Goal: Browse casually

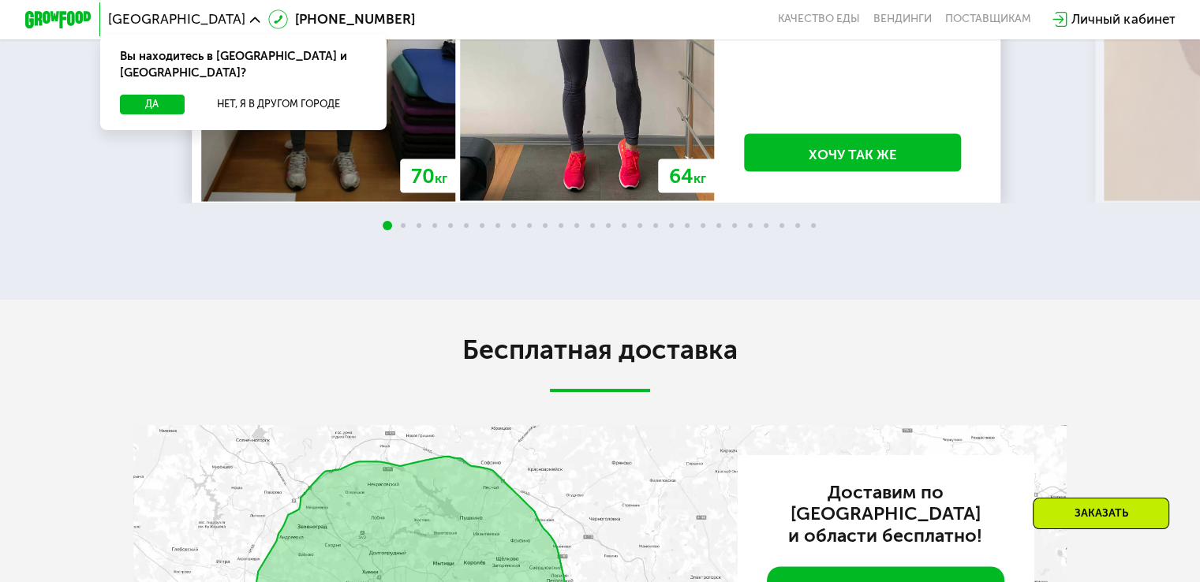
scroll to position [2840, 0]
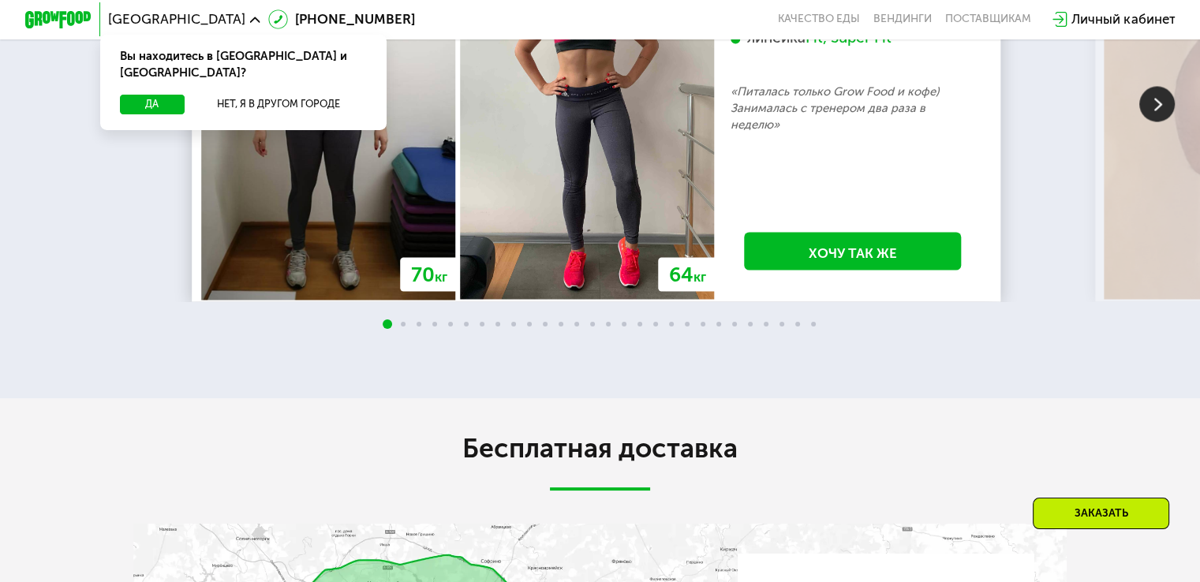
click at [1154, 121] on img at bounding box center [1157, 104] width 36 height 36
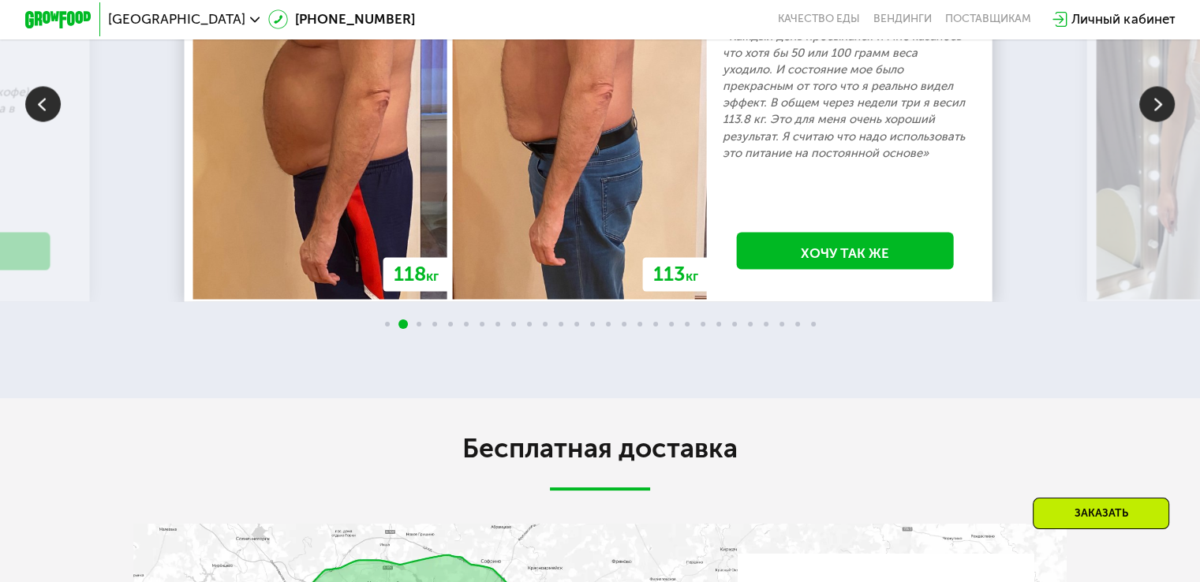
click at [1157, 121] on img at bounding box center [1157, 104] width 36 height 36
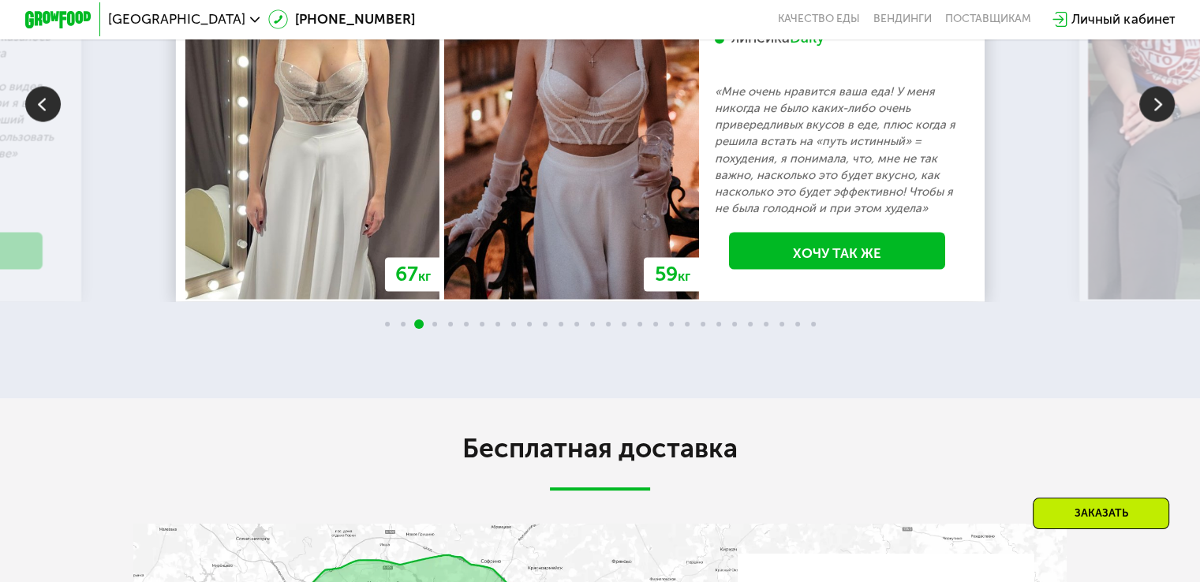
click at [1158, 121] on img at bounding box center [1157, 104] width 36 height 36
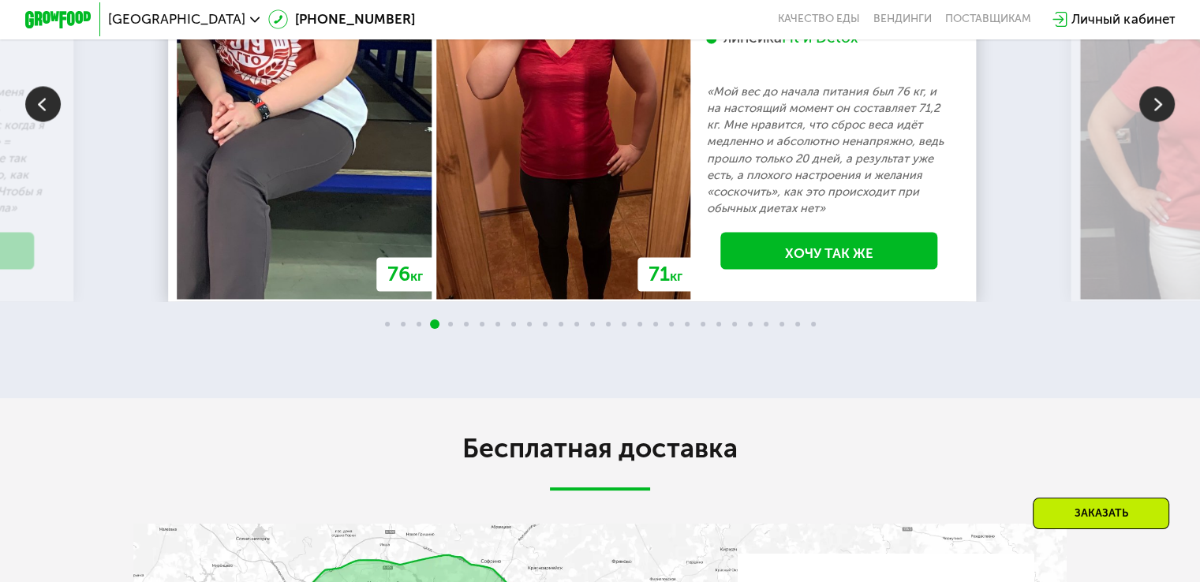
click at [1159, 121] on img at bounding box center [1157, 104] width 36 height 36
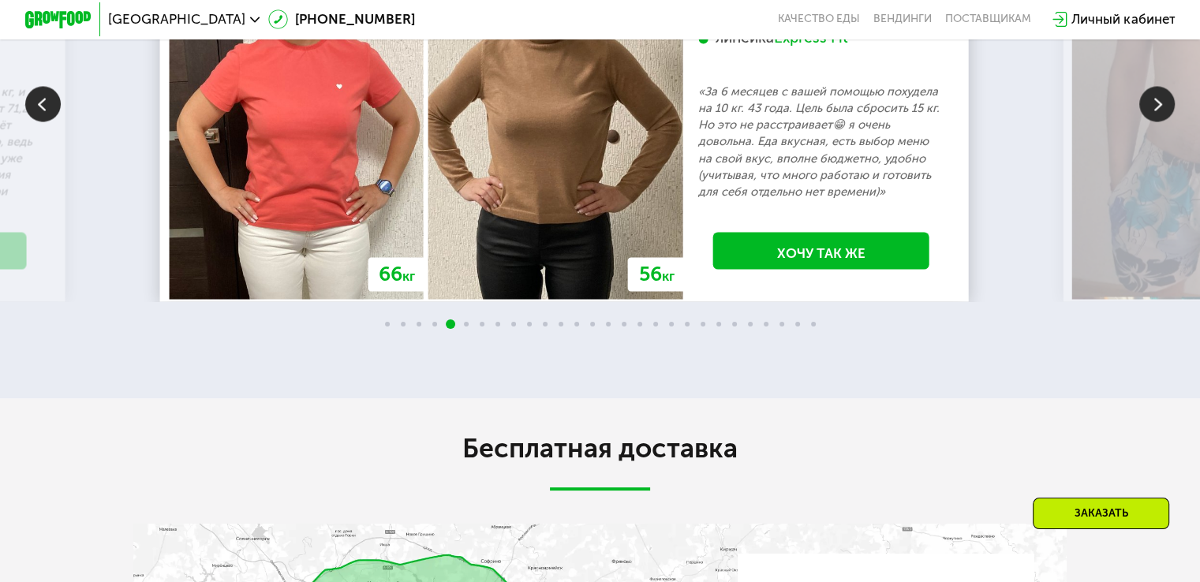
click at [1162, 121] on img at bounding box center [1157, 104] width 36 height 36
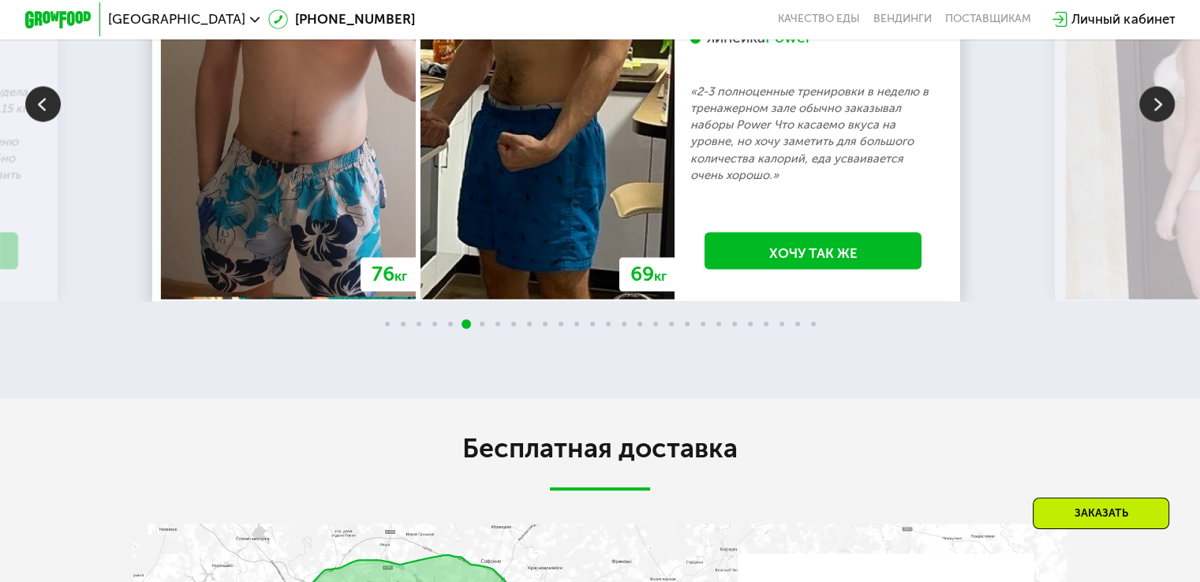
click at [1162, 121] on img at bounding box center [1157, 104] width 36 height 36
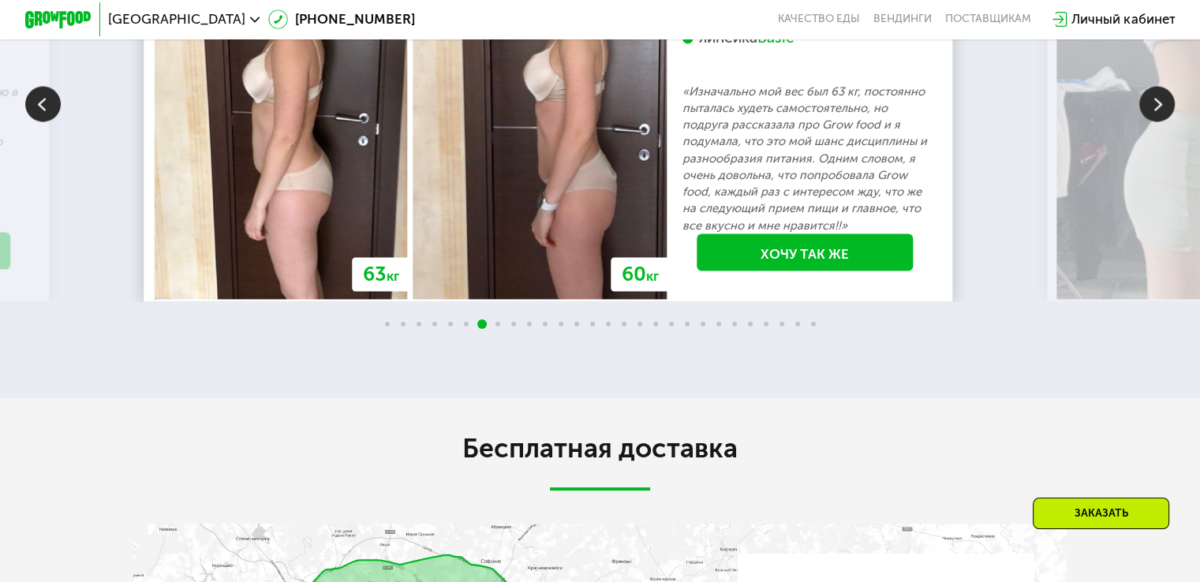
click at [1164, 121] on img at bounding box center [1157, 104] width 36 height 36
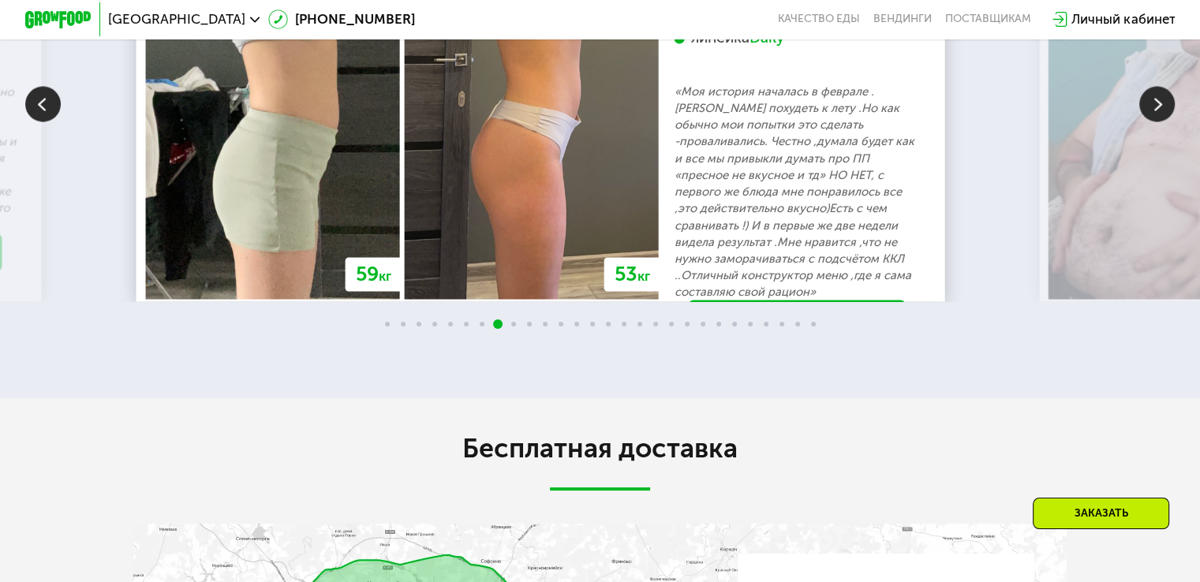
click at [1164, 121] on img at bounding box center [1157, 104] width 36 height 36
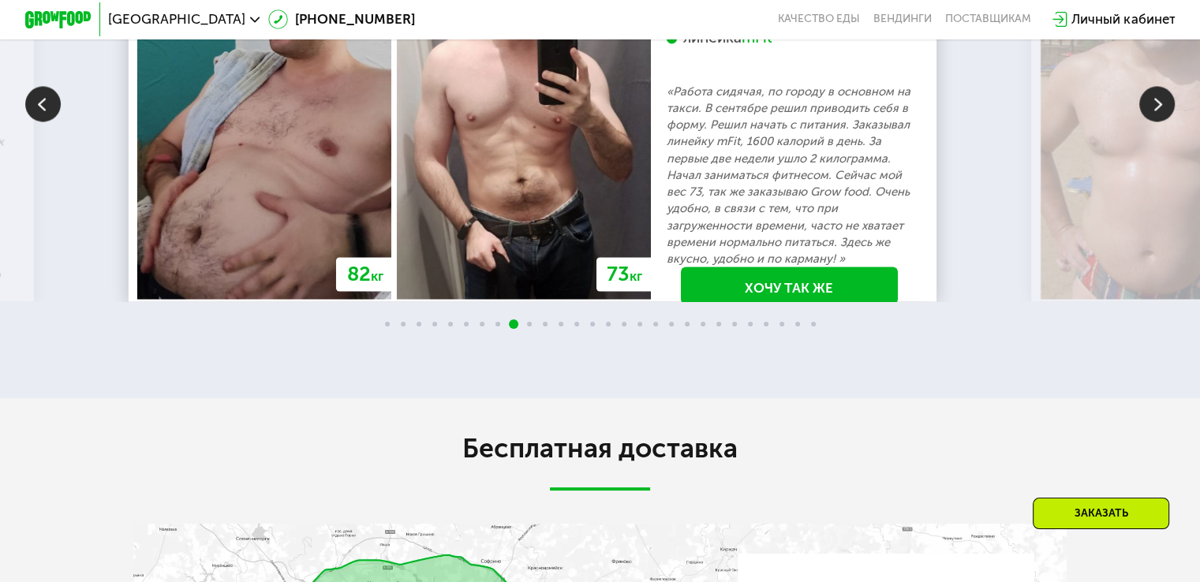
click at [1164, 121] on img at bounding box center [1157, 104] width 36 height 36
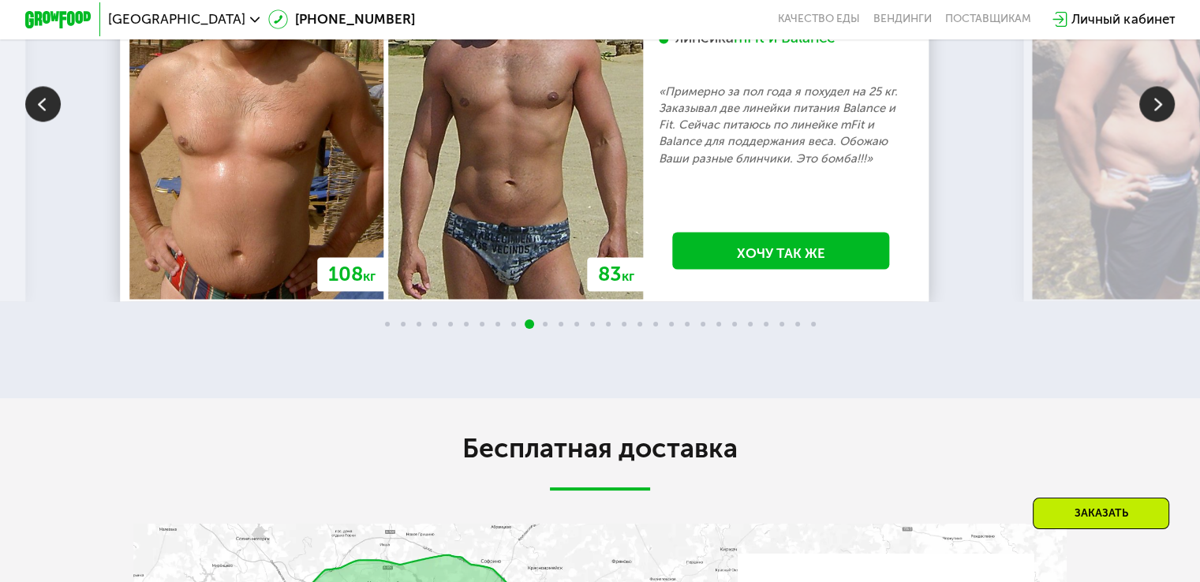
click at [1164, 121] on img at bounding box center [1157, 104] width 36 height 36
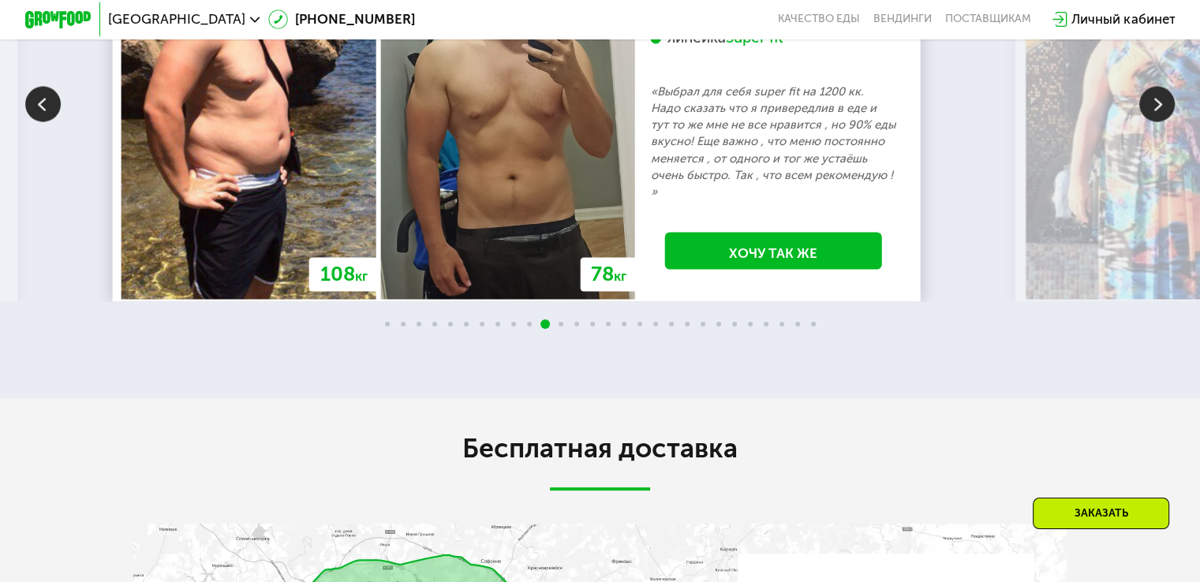
click at [1164, 121] on img at bounding box center [1157, 104] width 36 height 36
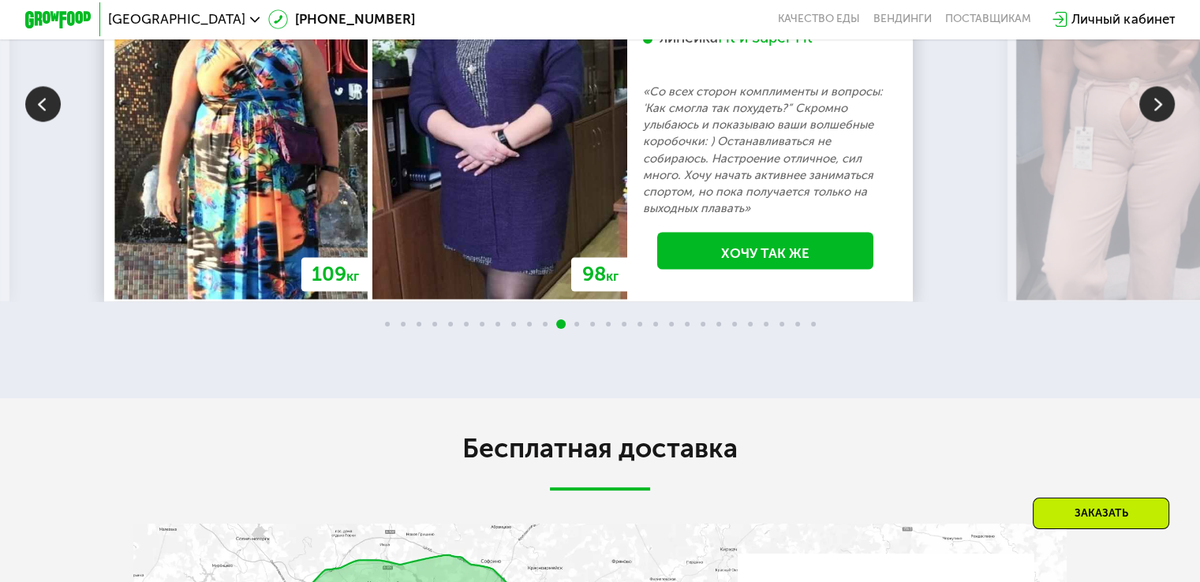
click at [1164, 121] on img at bounding box center [1157, 104] width 36 height 36
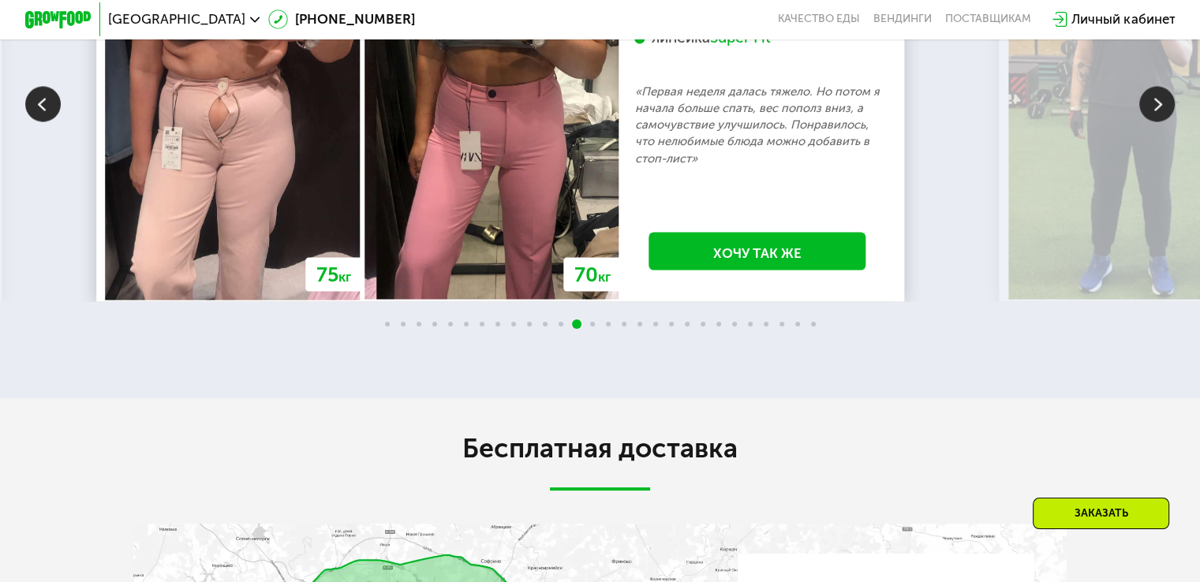
click at [1161, 121] on img at bounding box center [1157, 104] width 36 height 36
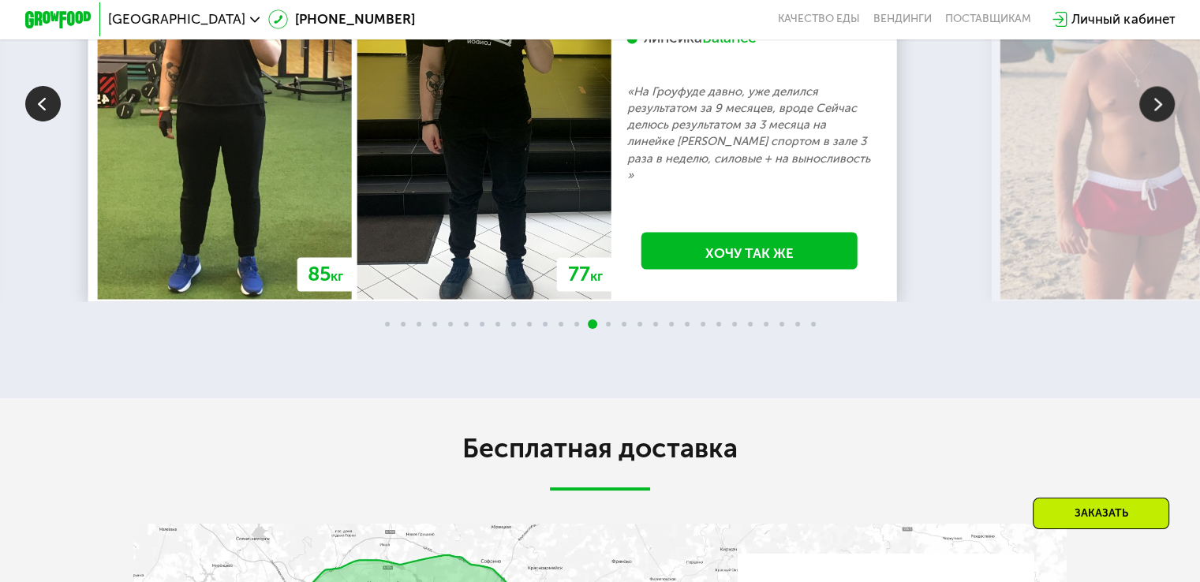
click at [1153, 121] on img at bounding box center [1157, 104] width 36 height 36
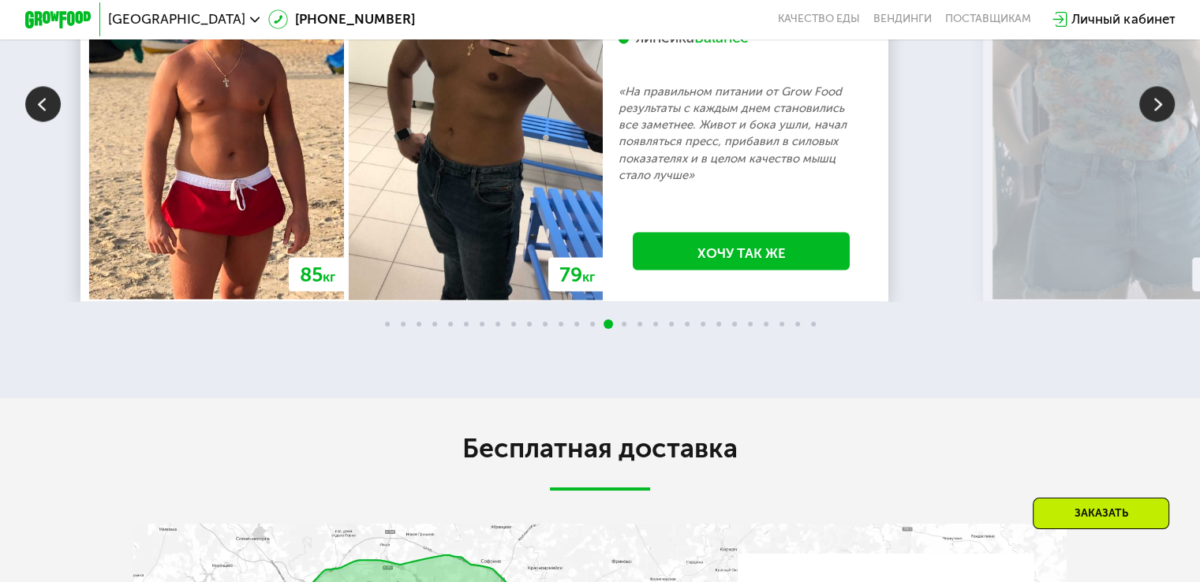
click at [1153, 121] on img at bounding box center [1157, 104] width 36 height 36
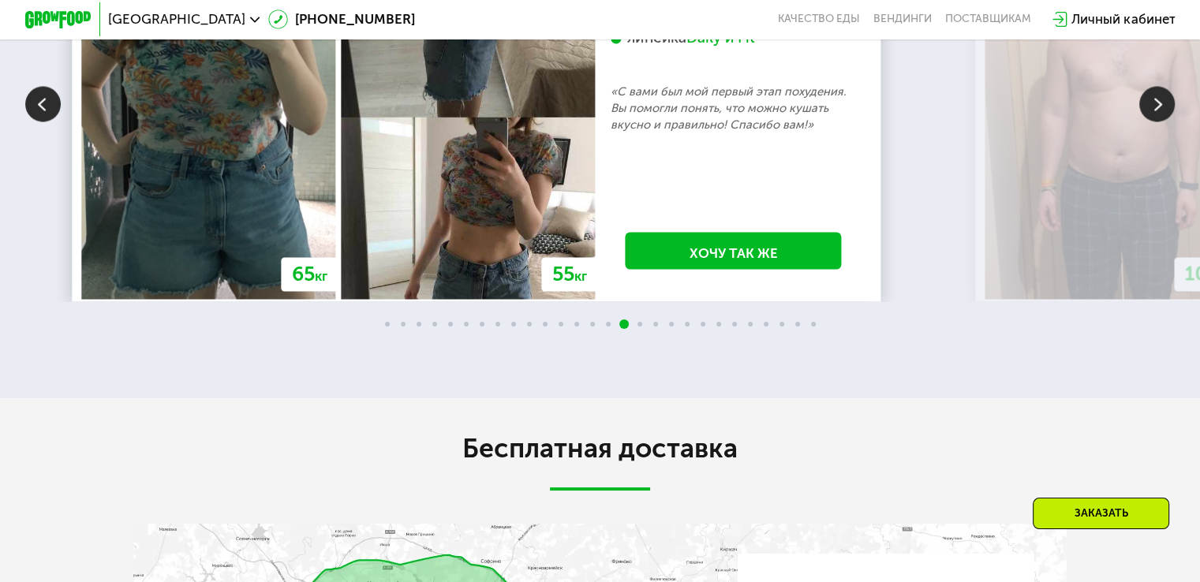
click at [1153, 121] on img at bounding box center [1157, 104] width 36 height 36
